Goal: Communication & Community: Answer question/provide support

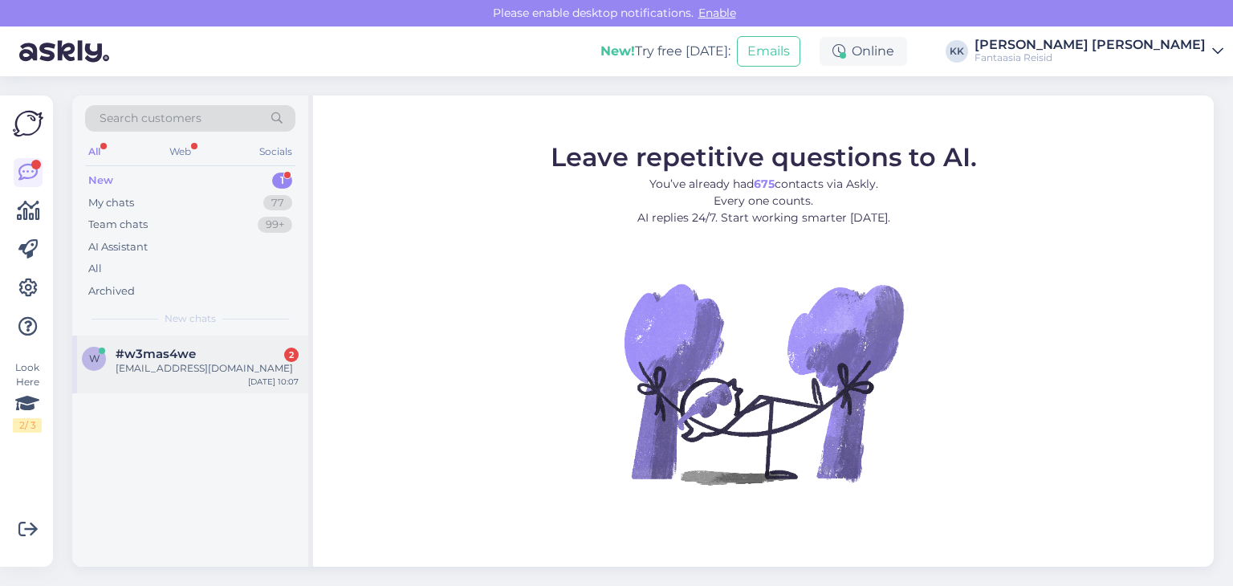
click at [178, 355] on span "#w3mas4we" at bounding box center [156, 354] width 80 height 14
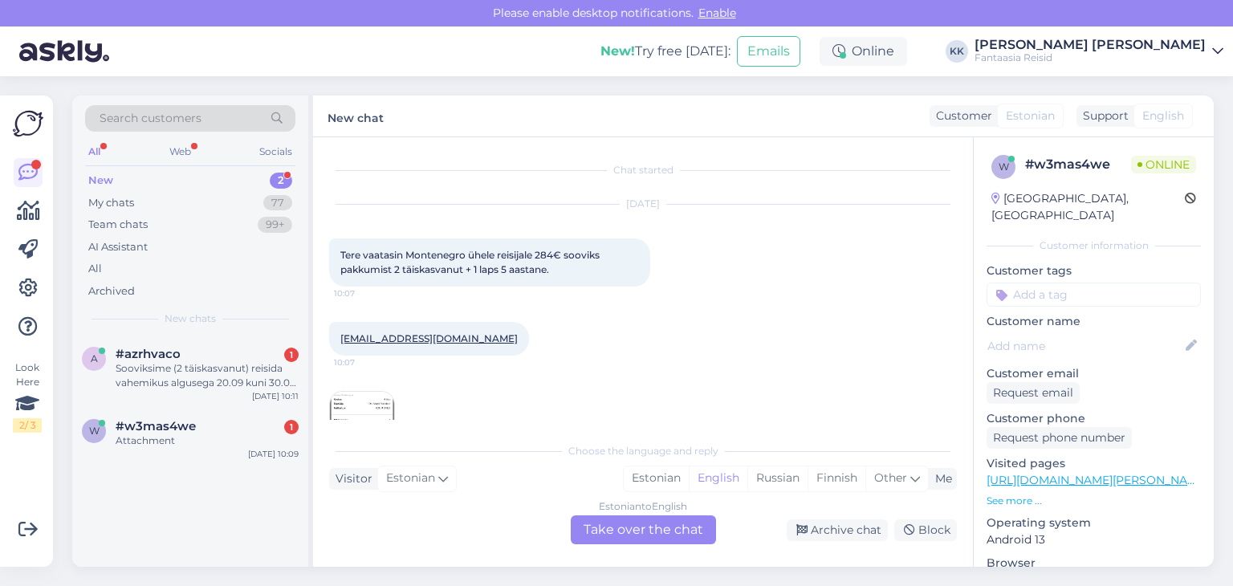
scroll to position [55, 0]
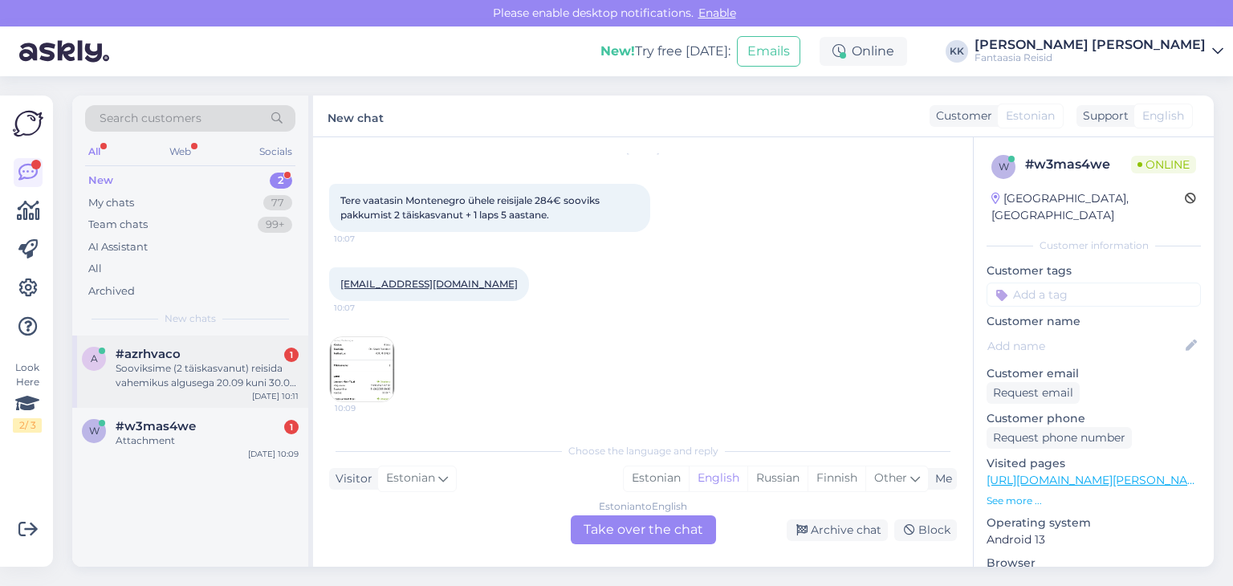
click at [157, 366] on div "Sooviksime (2 täiskasvanut) reisida vahemikus algusega 20.09 kuni 30.09. [GEOGR…" at bounding box center [207, 375] width 183 height 29
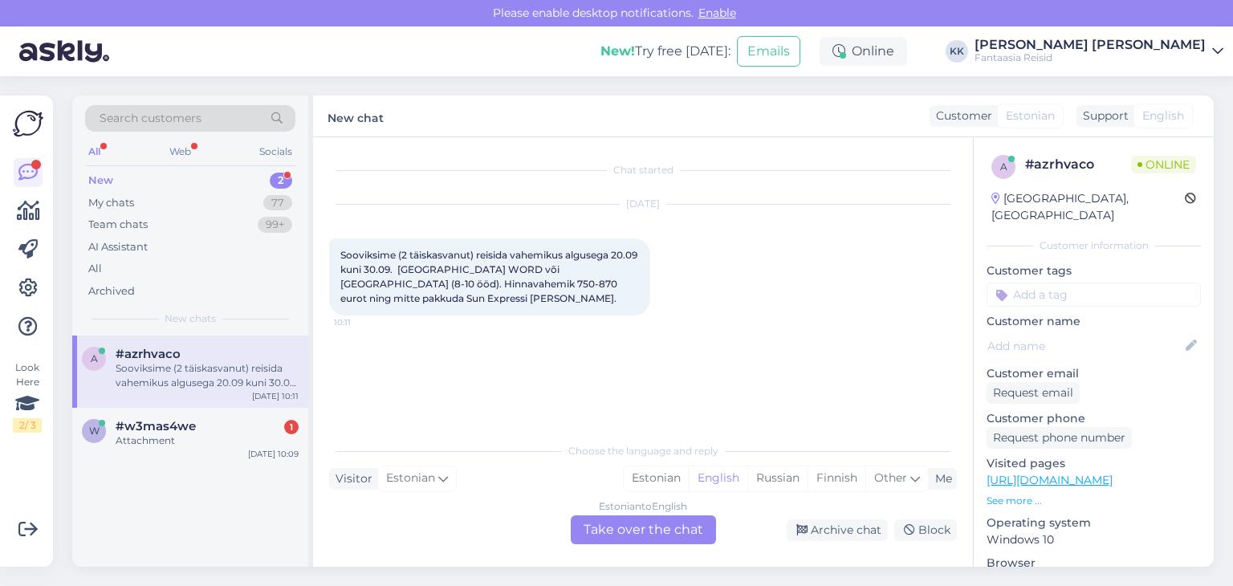
scroll to position [0, 0]
click at [161, 433] on div "Attachment" at bounding box center [207, 440] width 183 height 14
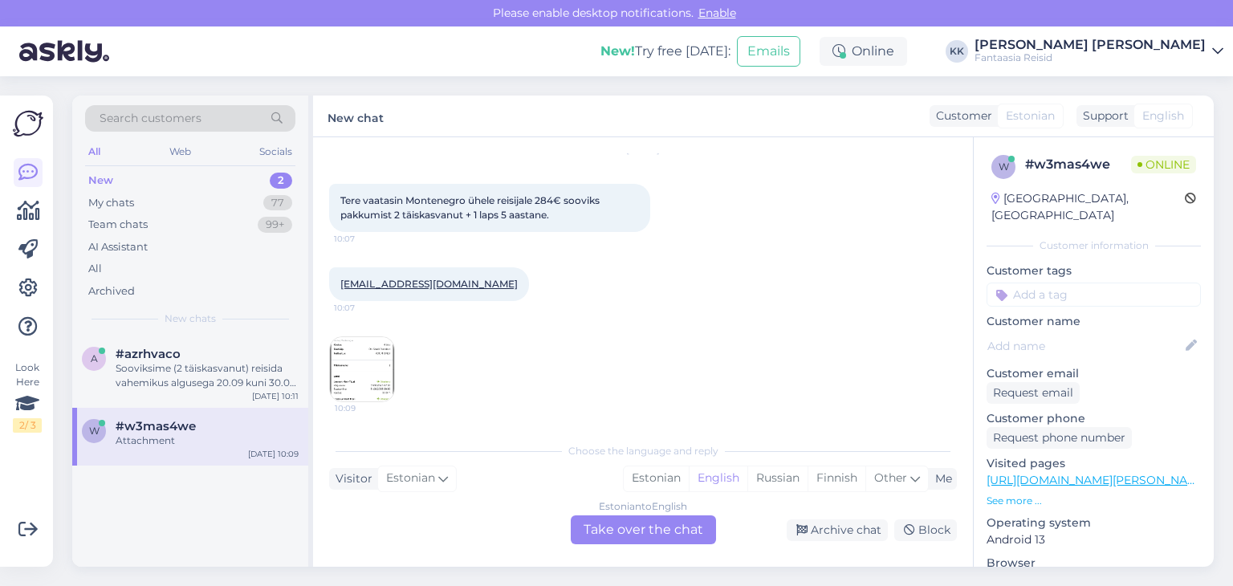
click at [354, 367] on img at bounding box center [362, 369] width 64 height 64
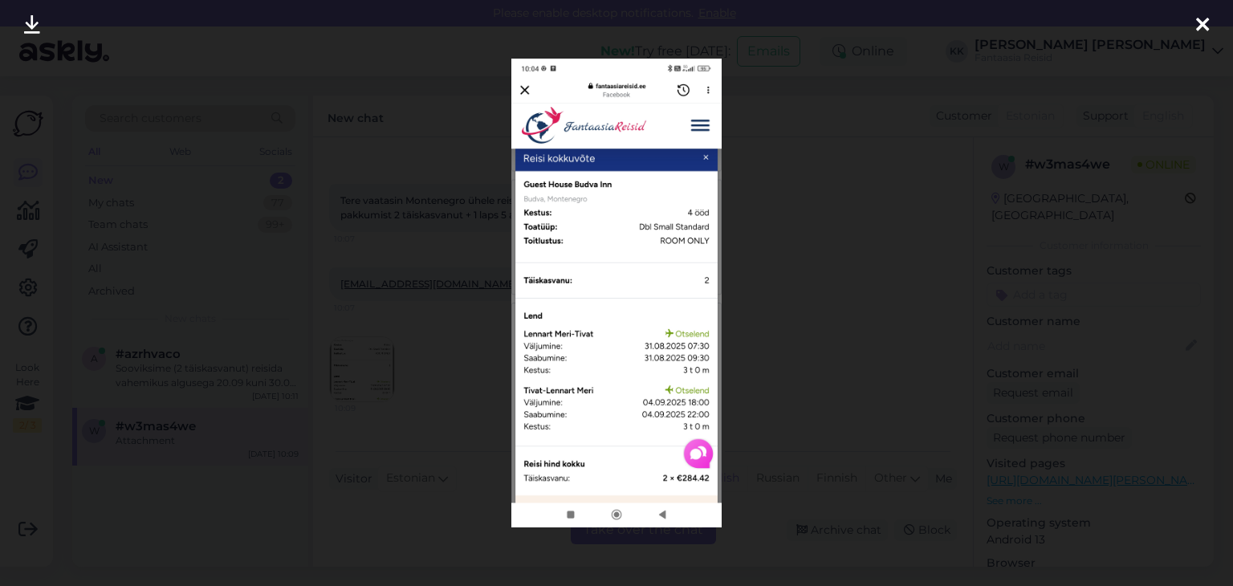
click at [1204, 23] on icon at bounding box center [1202, 25] width 13 height 21
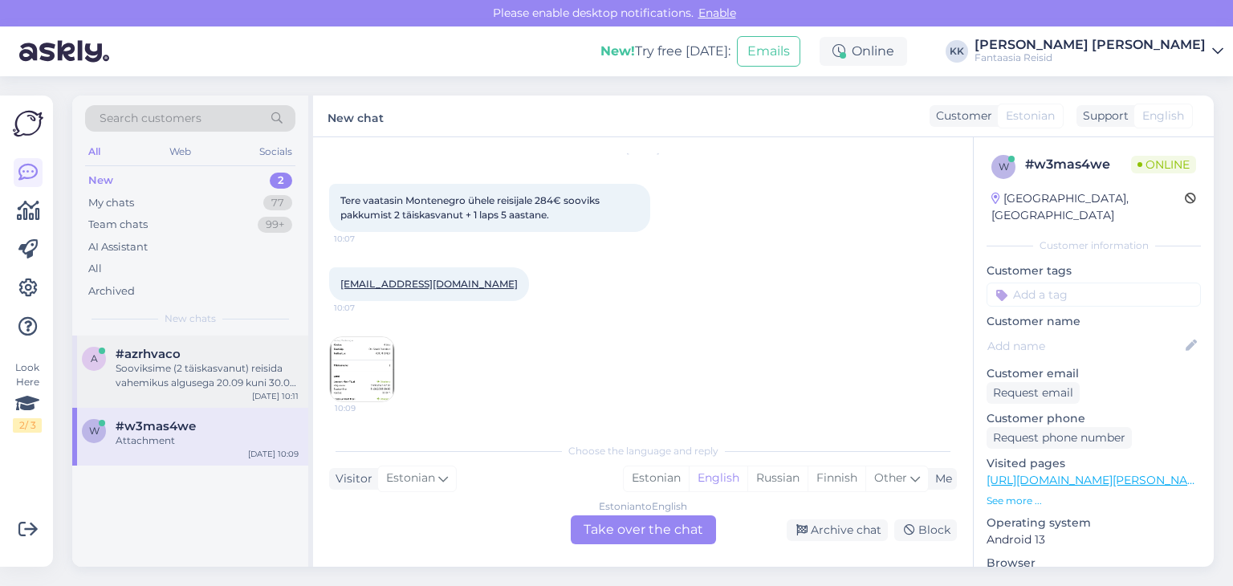
click at [151, 365] on div "Sooviksime (2 täiskasvanut) reisida vahemikus algusega 20.09 kuni 30.09. [GEOGR…" at bounding box center [207, 375] width 183 height 29
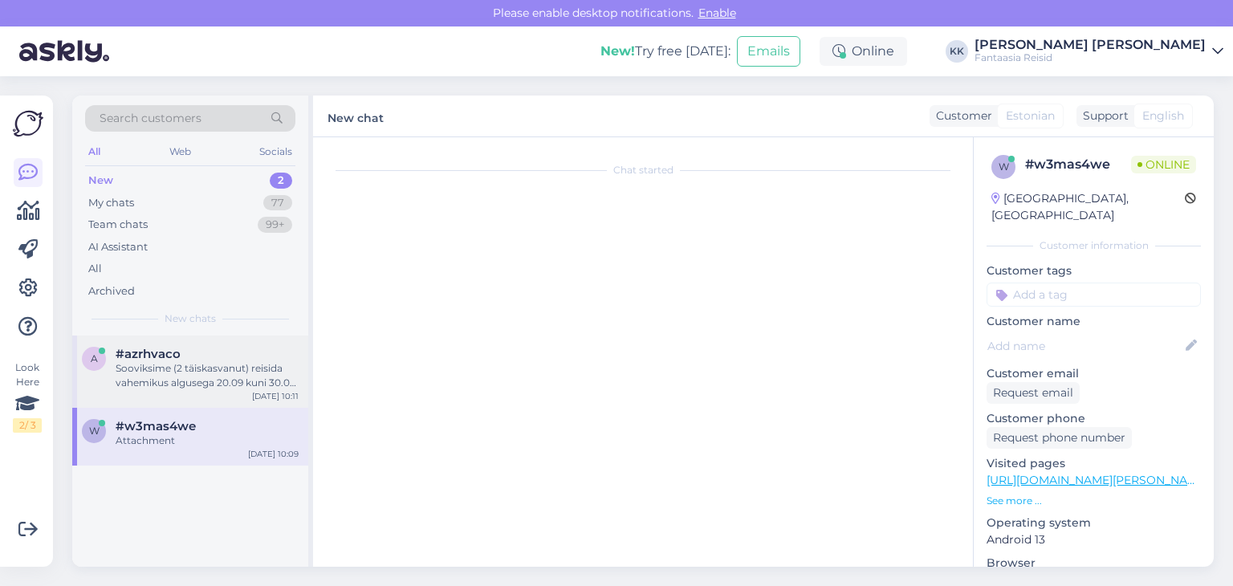
scroll to position [0, 0]
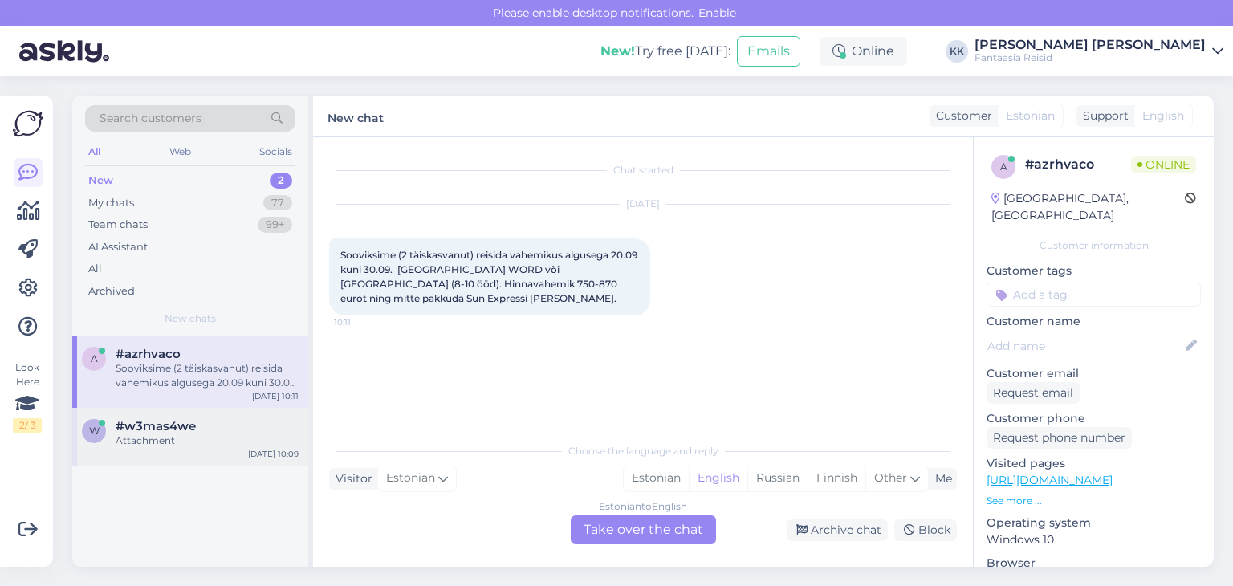
click at [151, 437] on div "Attachment" at bounding box center [207, 440] width 183 height 14
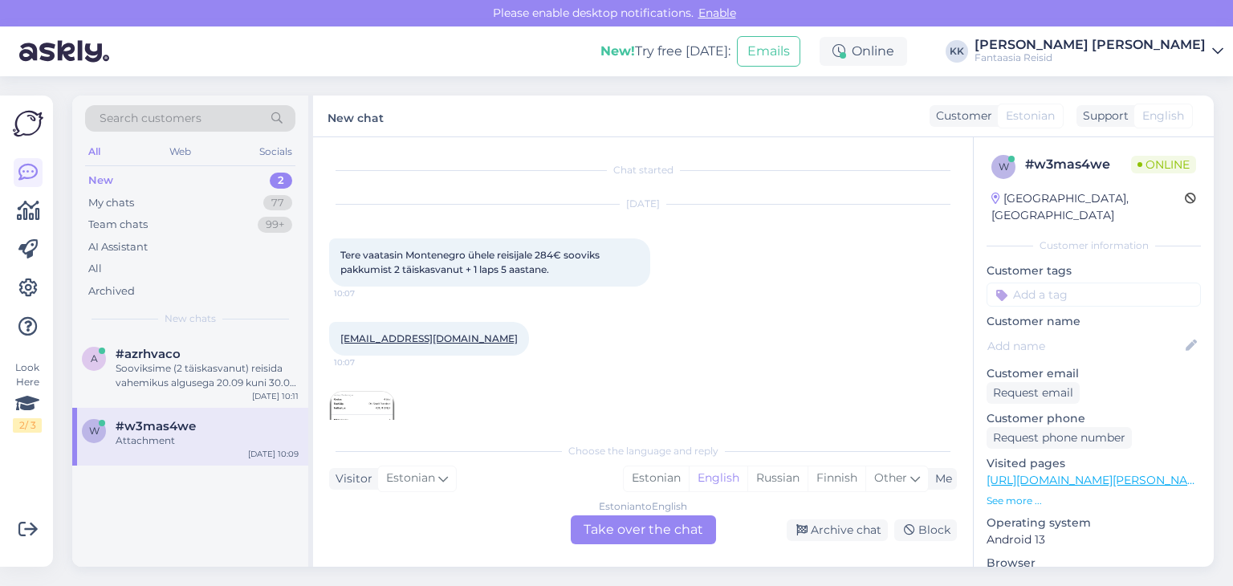
scroll to position [55, 0]
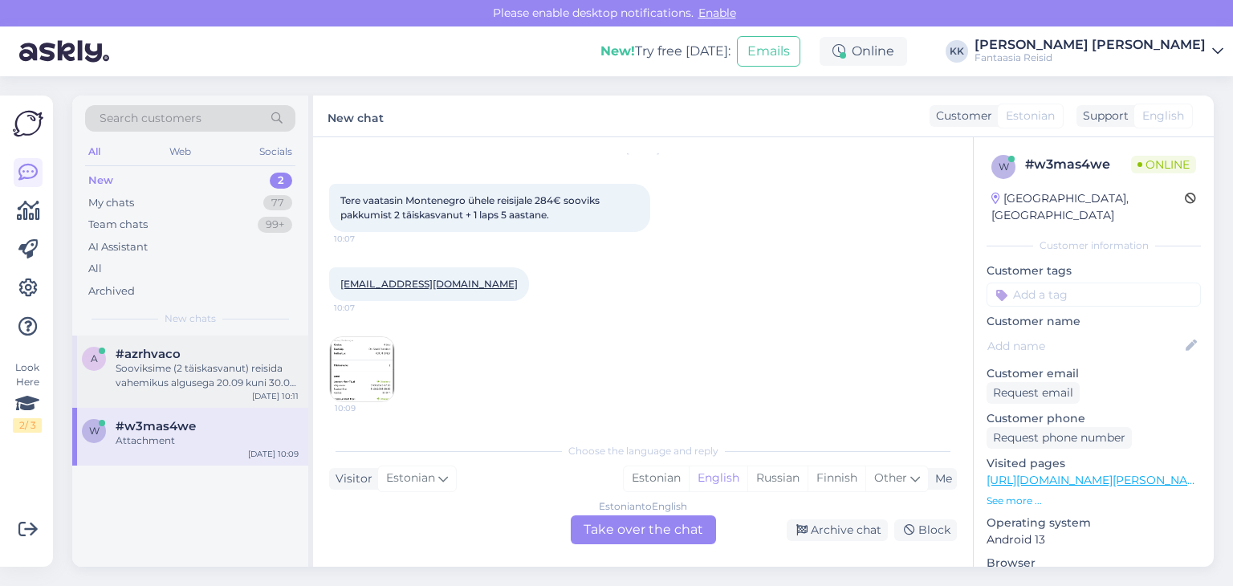
click at [163, 363] on div "Sooviksime (2 täiskasvanut) reisida vahemikus algusega 20.09 kuni 30.09. [GEOGR…" at bounding box center [207, 375] width 183 height 29
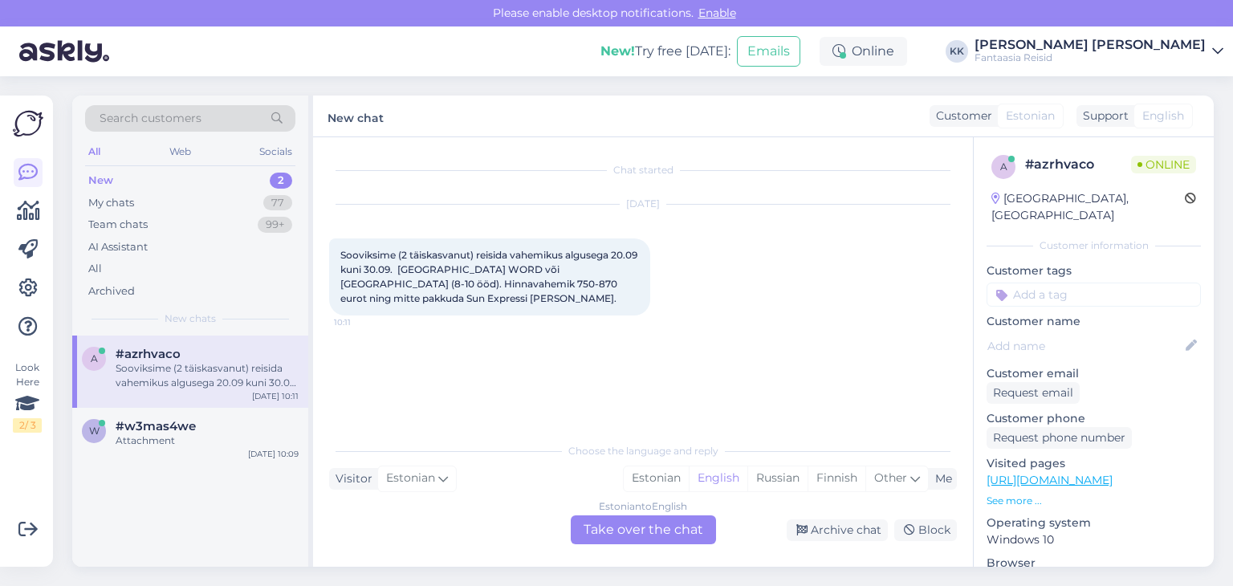
scroll to position [0, 0]
click at [190, 377] on div "Sooviksime (2 täiskasvanut) reisida vahemikus algusega 20.09 kuni 30.09. [GEOGR…" at bounding box center [207, 375] width 183 height 29
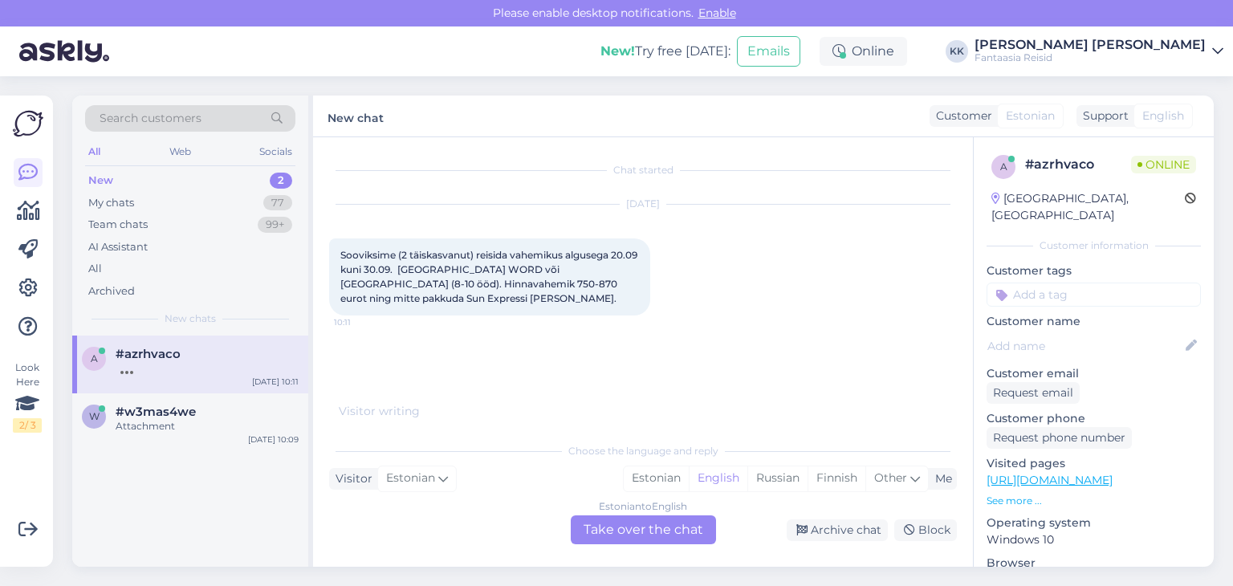
click at [625, 535] on div "Estonian to English Take over the chat" at bounding box center [643, 529] width 145 height 29
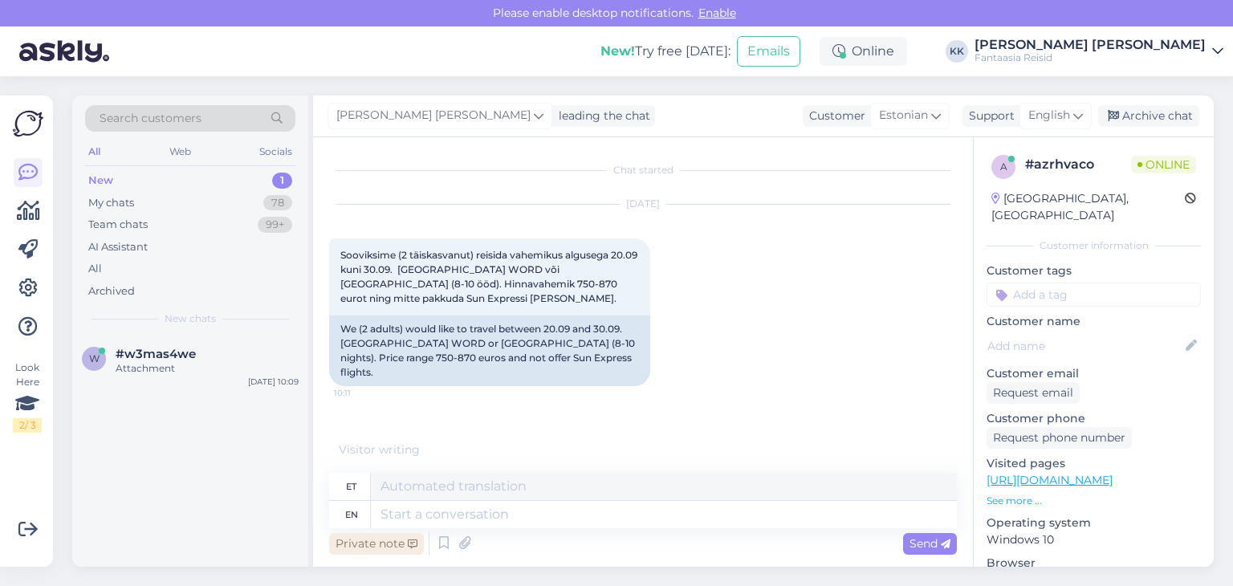
click at [389, 541] on div "Private note" at bounding box center [376, 544] width 95 height 22
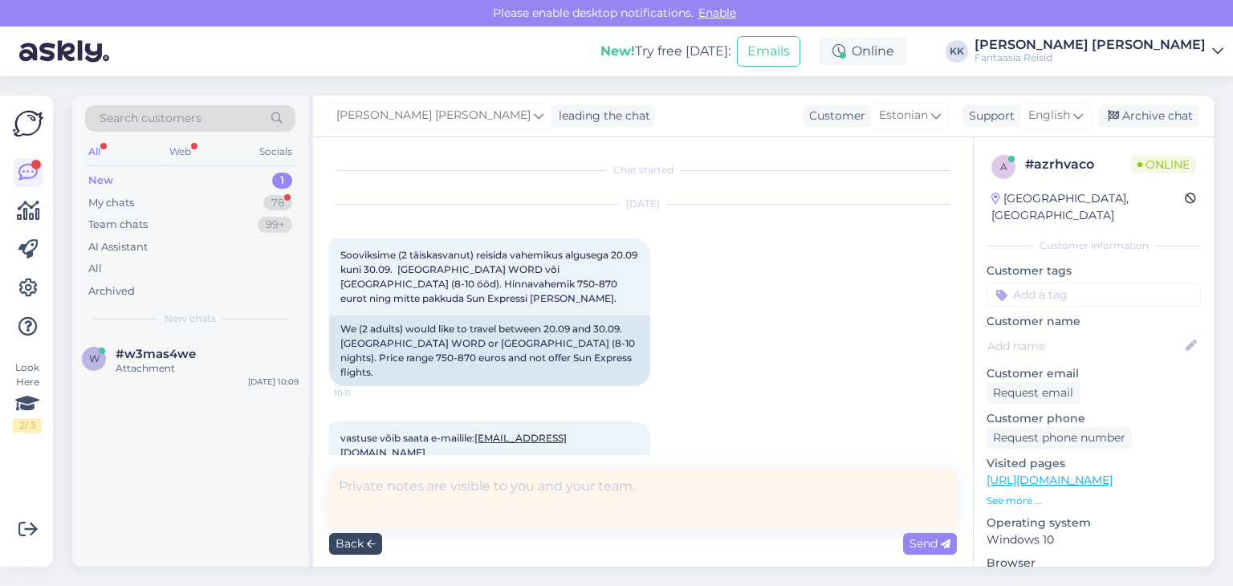
scroll to position [59, 0]
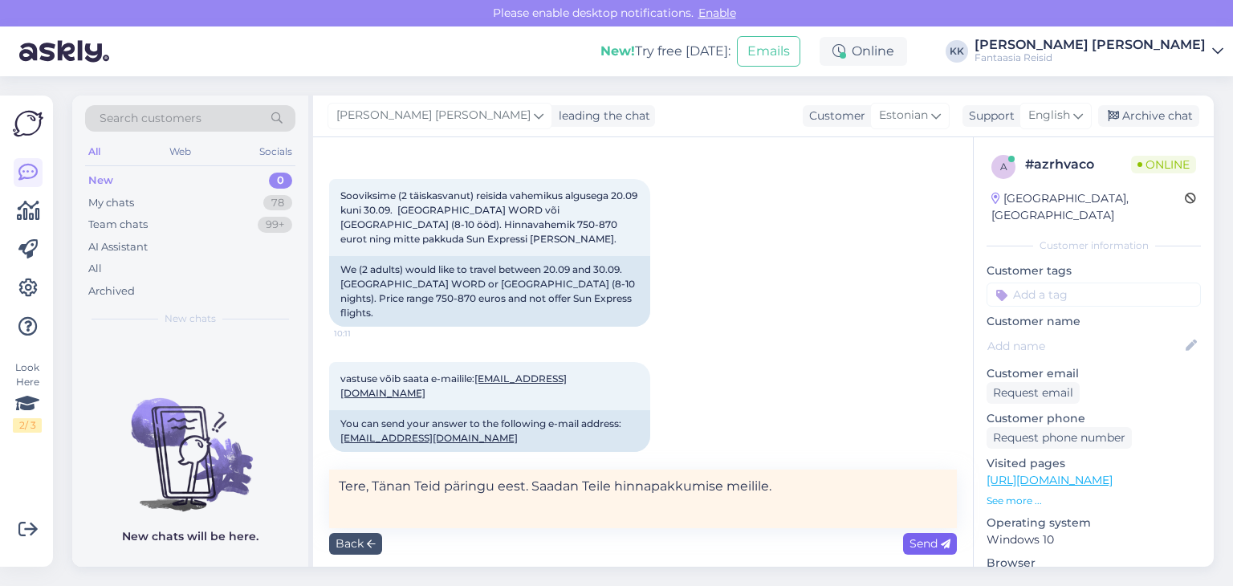
type textarea "Tere, Tänan Teid päringu eest. Saadan Teile hinnapakkumise meilile."
click at [925, 536] on span "Send" at bounding box center [929, 543] width 41 height 14
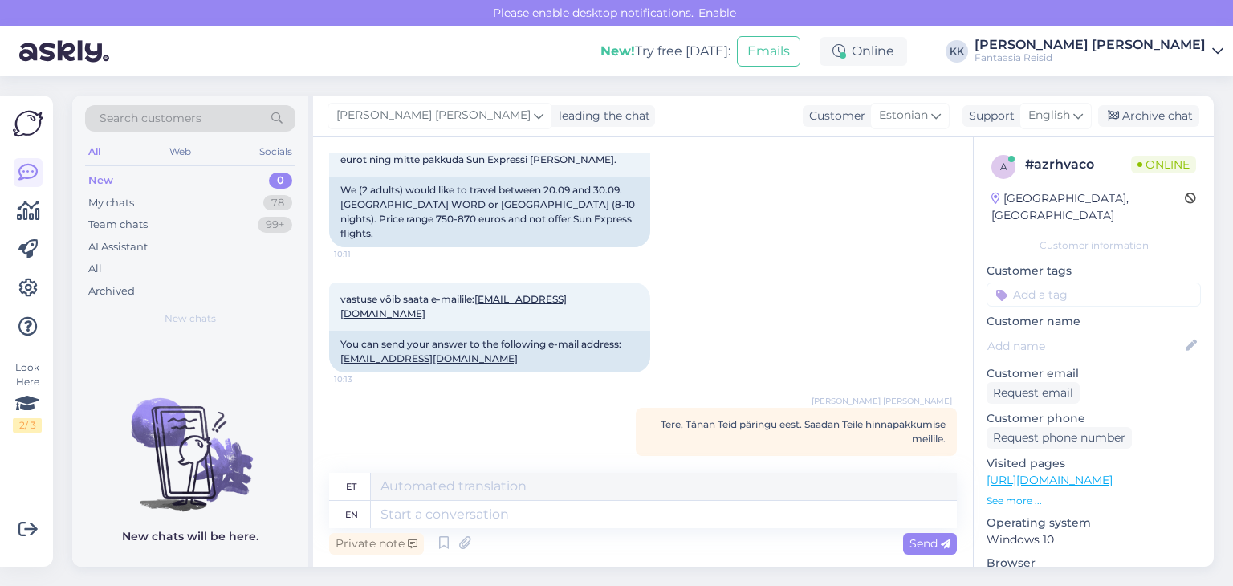
scroll to position [64, 0]
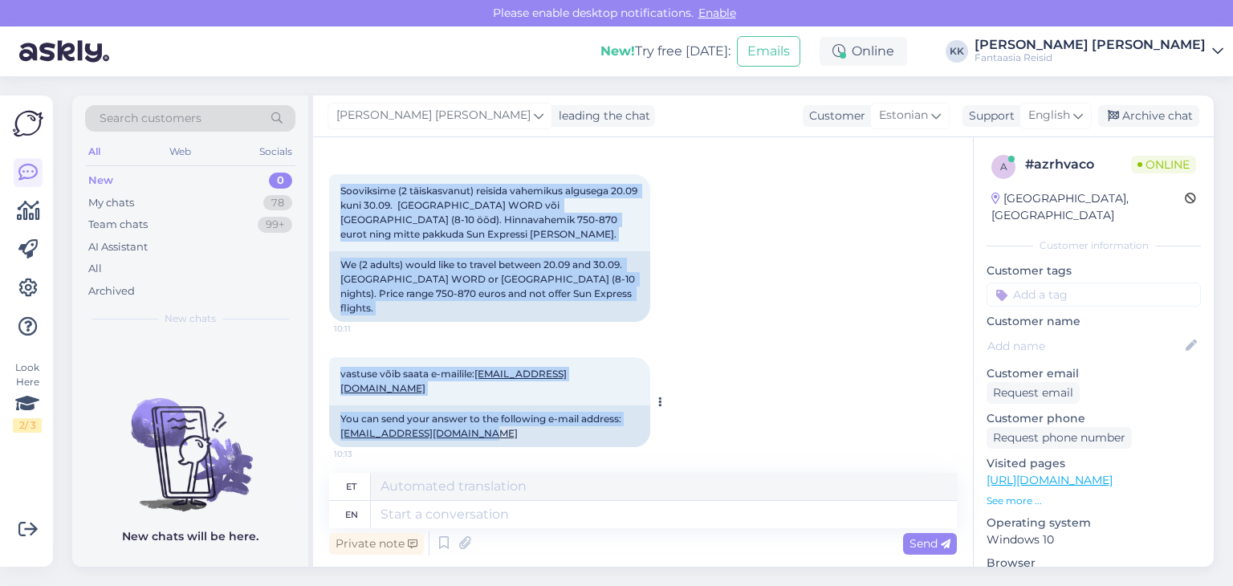
drag, startPoint x: 339, startPoint y: 192, endPoint x: 489, endPoint y: 413, distance: 267.6
click at [489, 413] on div "Chat started [DATE] Sooviksime (2 täiskasvanut) reisida vahemikus algusega 20.0…" at bounding box center [650, 305] width 642 height 305
copy div "Sooviksime (2 täiskasvanut) reisida vahemikus algusega 20.09 kuni 30.09. [GEOGR…"
